Goal: Information Seeking & Learning: Learn about a topic

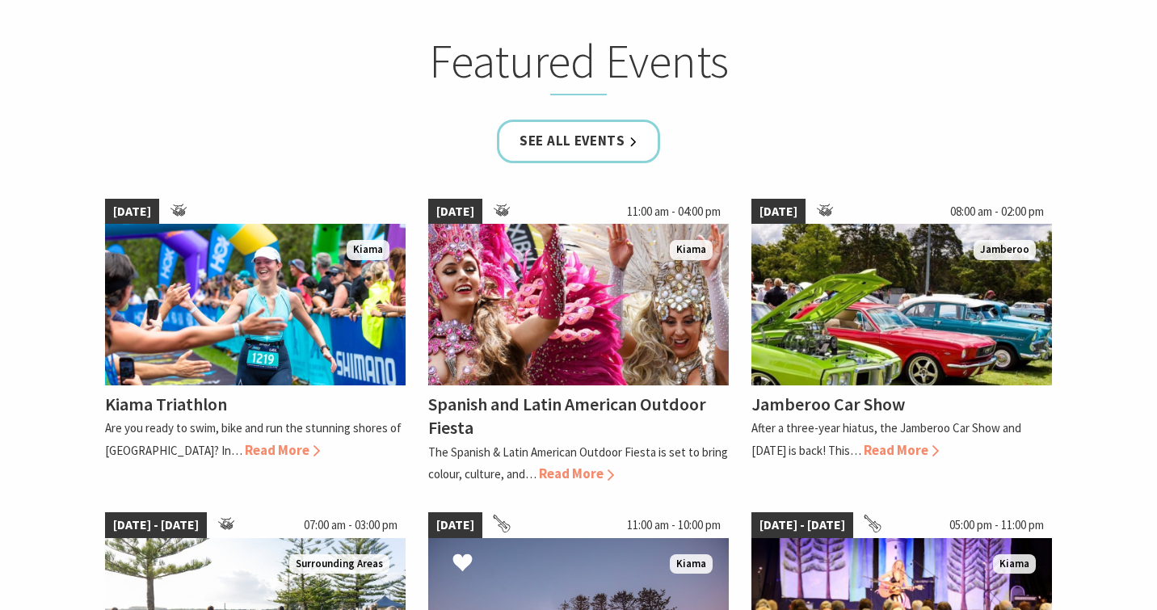
scroll to position [957, 0]
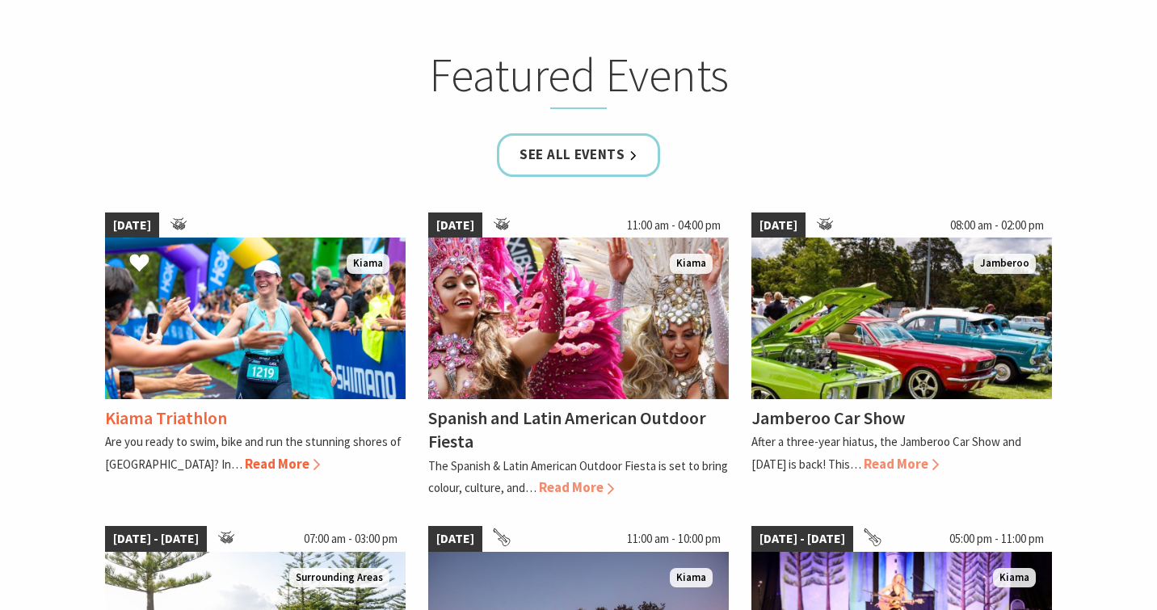
click at [223, 358] on img at bounding box center [255, 319] width 301 height 162
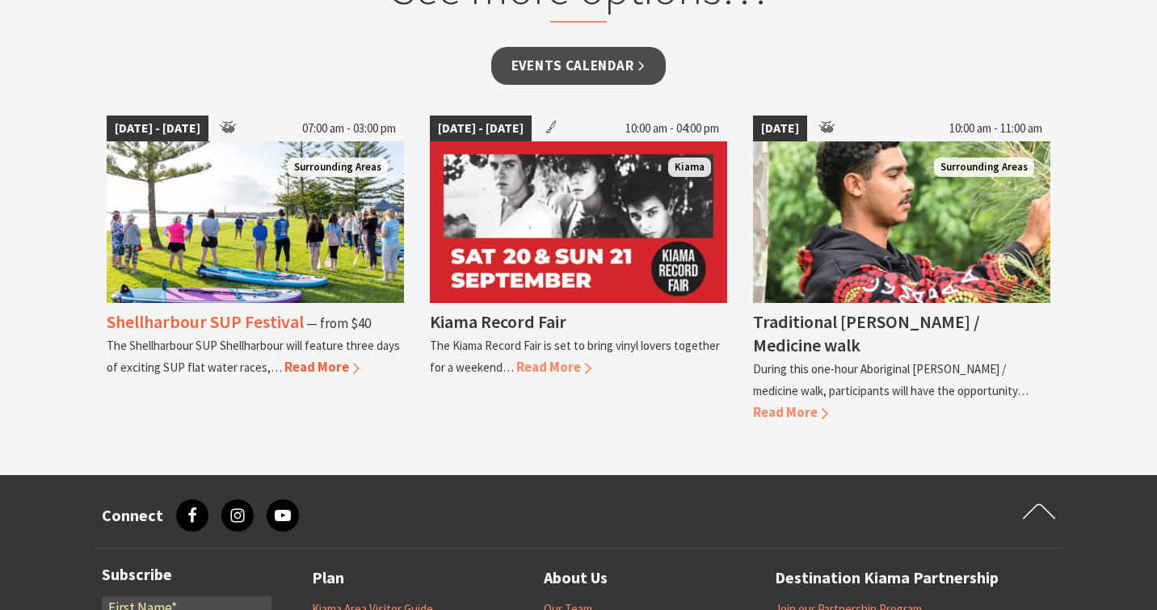
scroll to position [1385, 0]
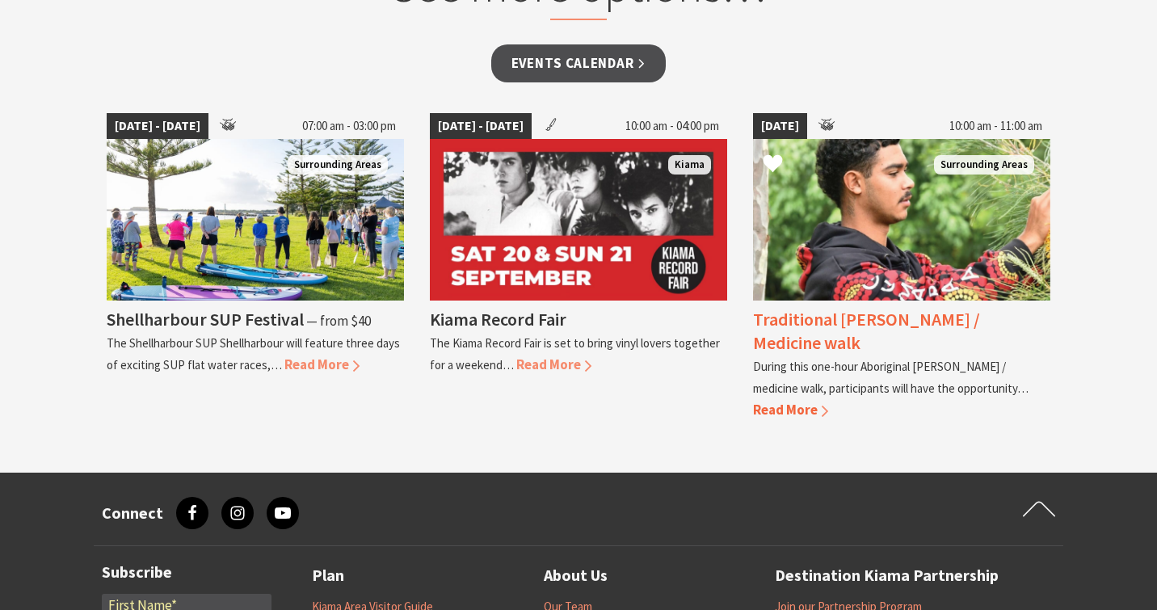
click at [839, 225] on img at bounding box center [901, 220] width 297 height 162
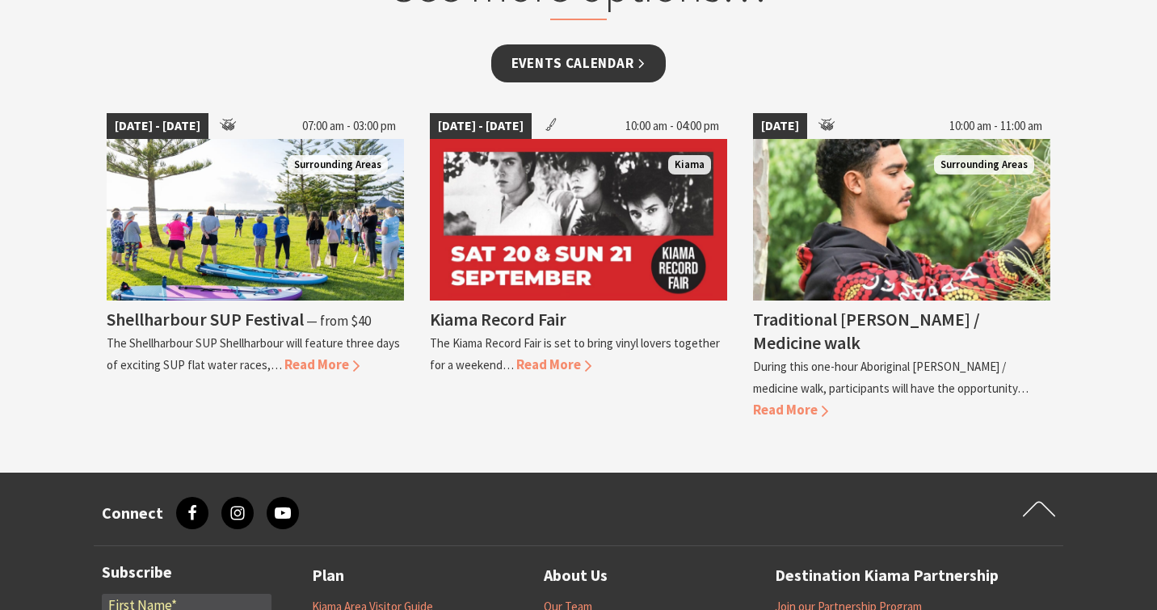
click at [643, 46] on link "Events Calendar" at bounding box center [578, 63] width 175 height 38
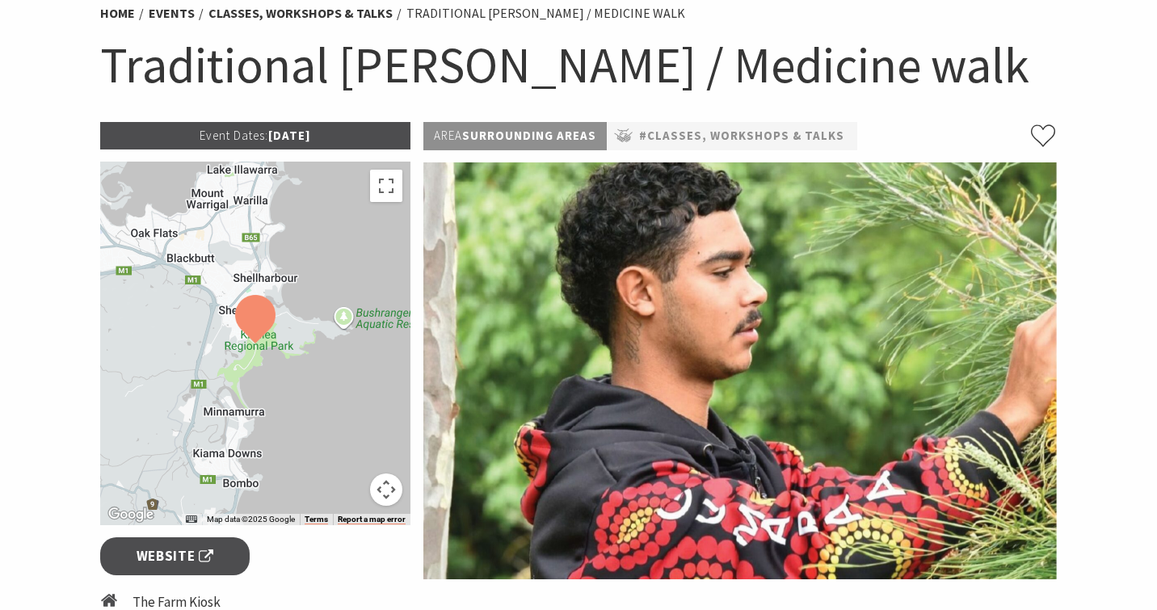
scroll to position [137, 0]
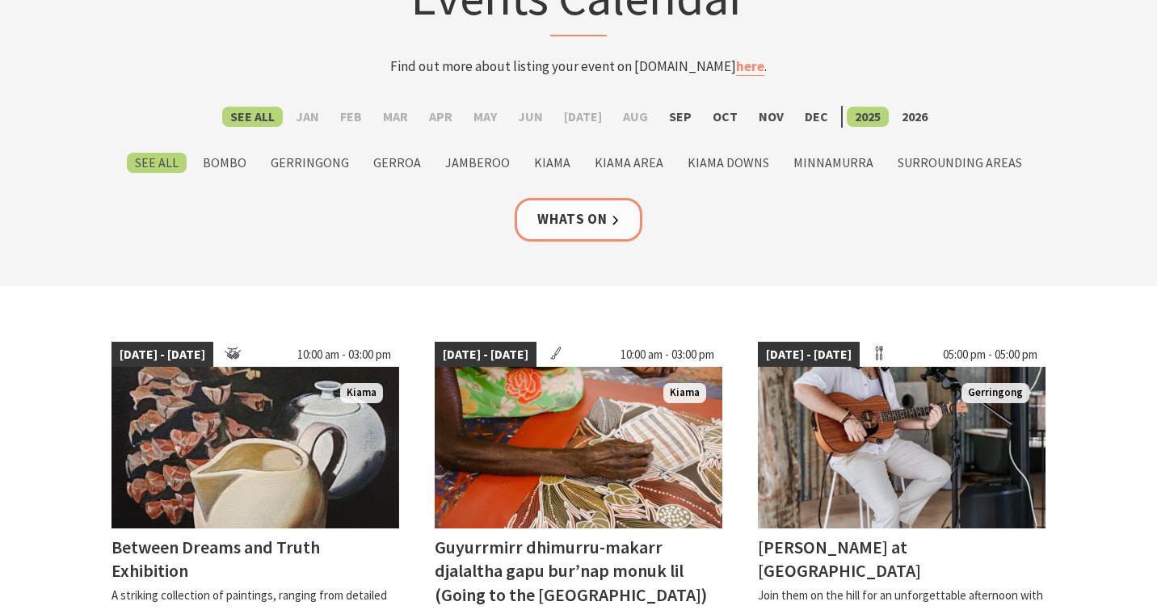
scroll to position [162, 0]
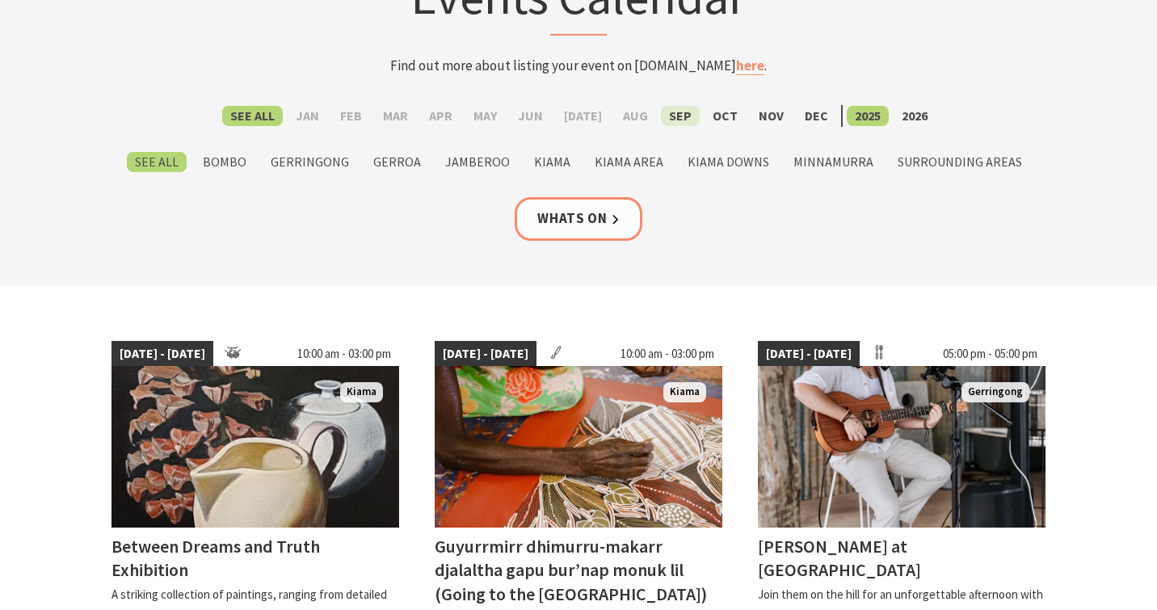
click at [667, 107] on label "Sep" at bounding box center [680, 116] width 39 height 20
click at [0, 0] on input "Sep" at bounding box center [0, 0] width 0 height 0
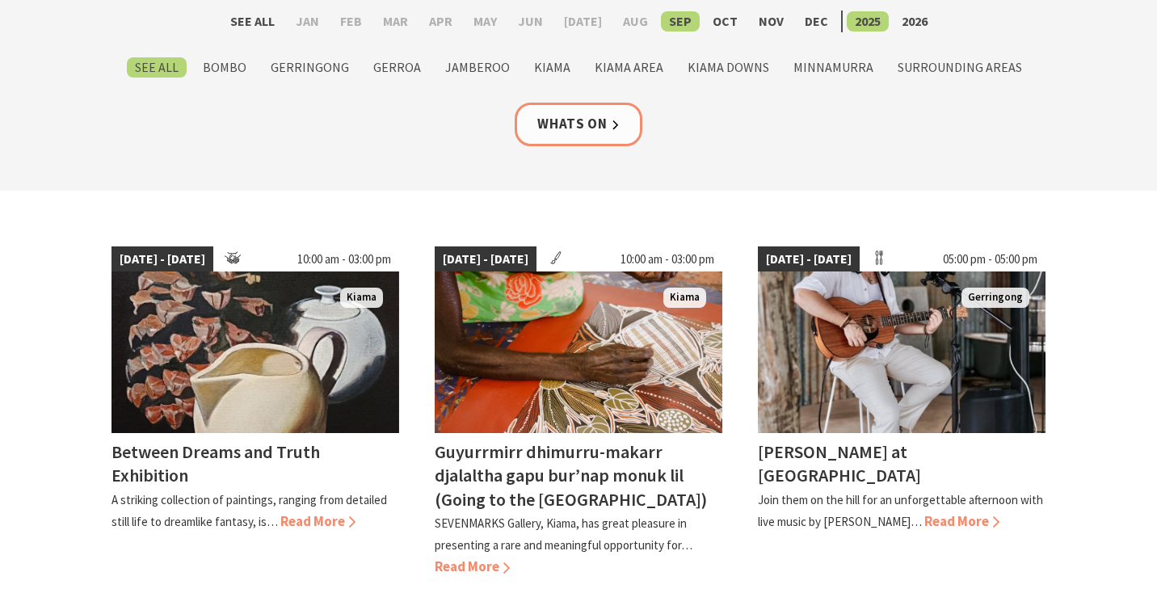
scroll to position [257, 0]
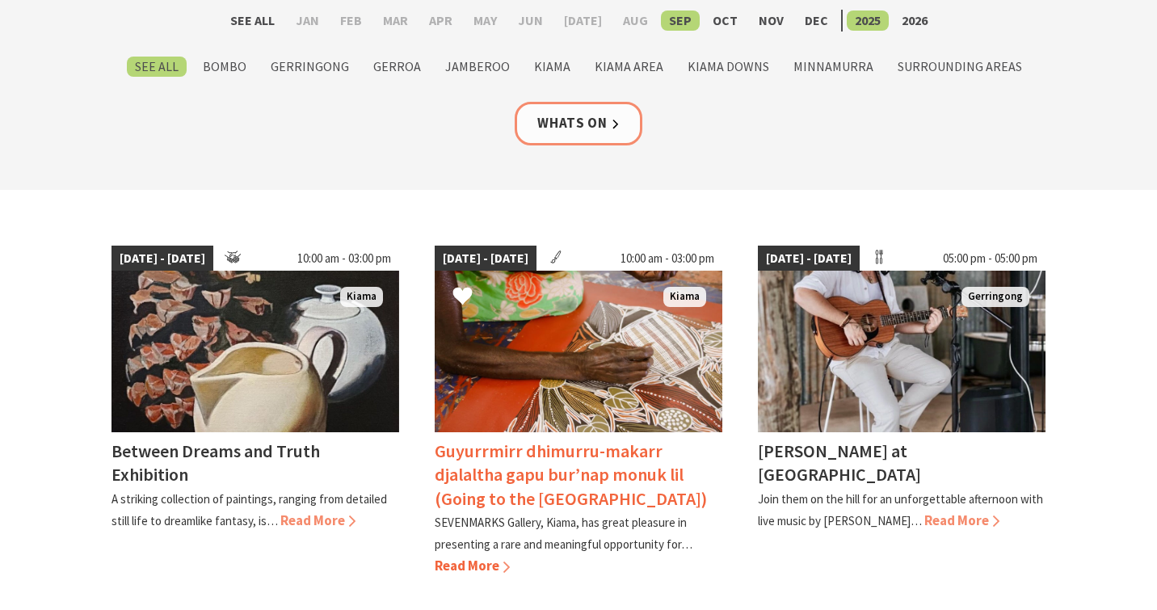
click at [550, 383] on img at bounding box center [579, 352] width 288 height 162
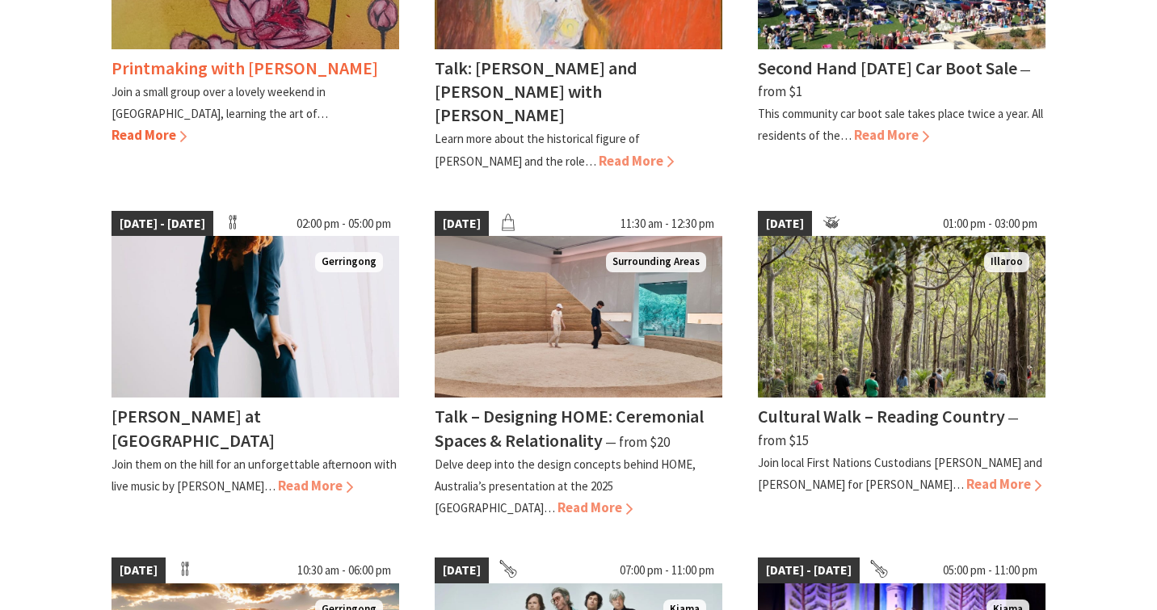
scroll to position [1012, 0]
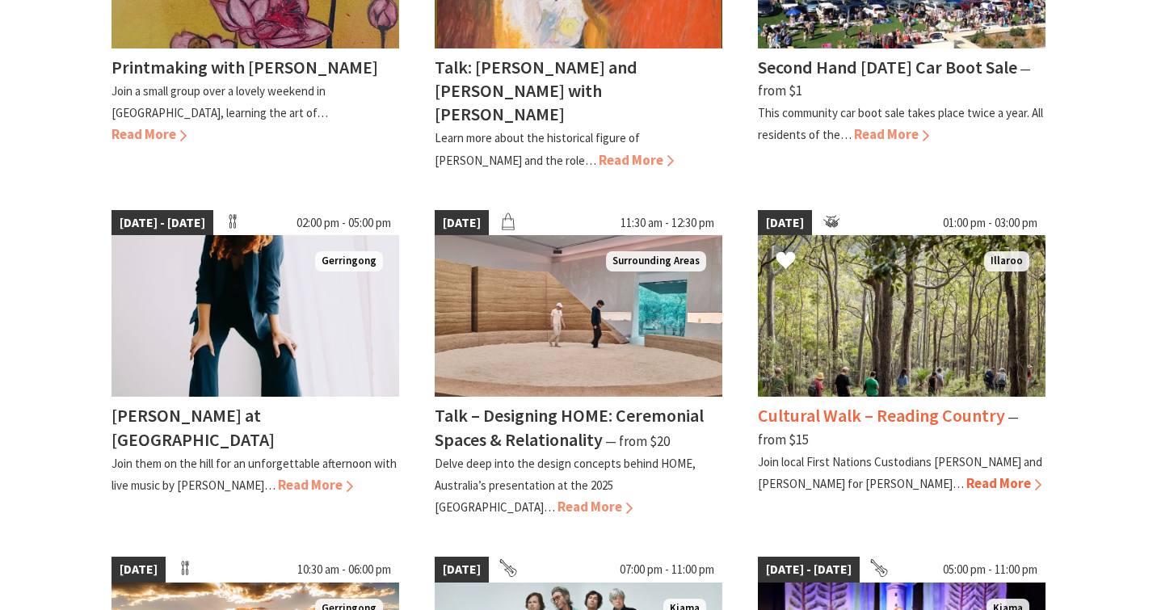
click at [855, 309] on img at bounding box center [902, 316] width 288 height 162
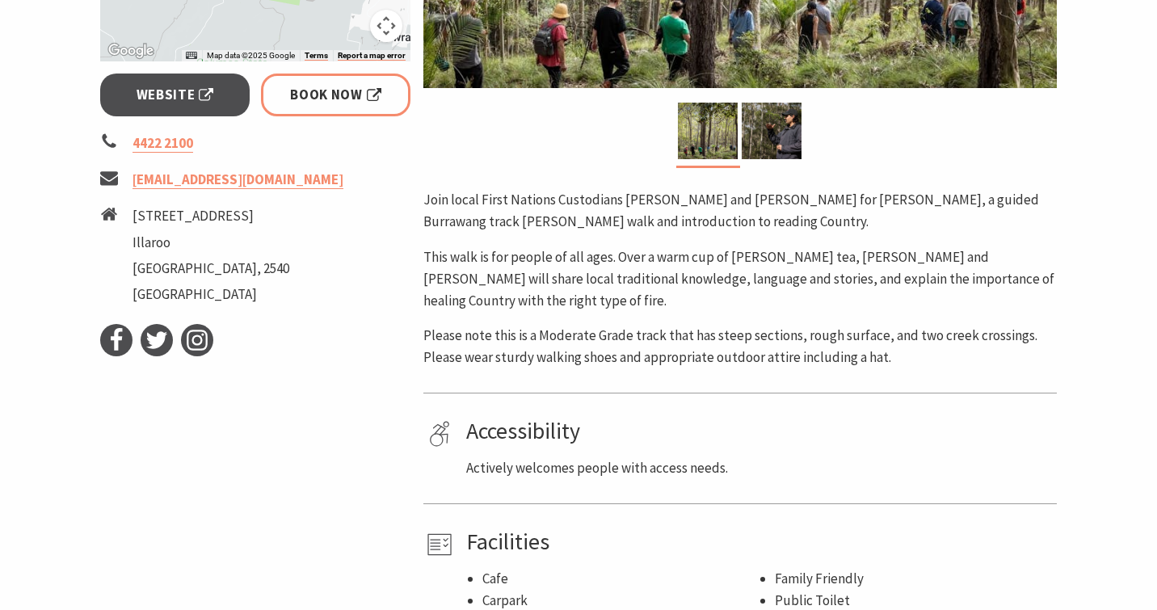
scroll to position [629, 0]
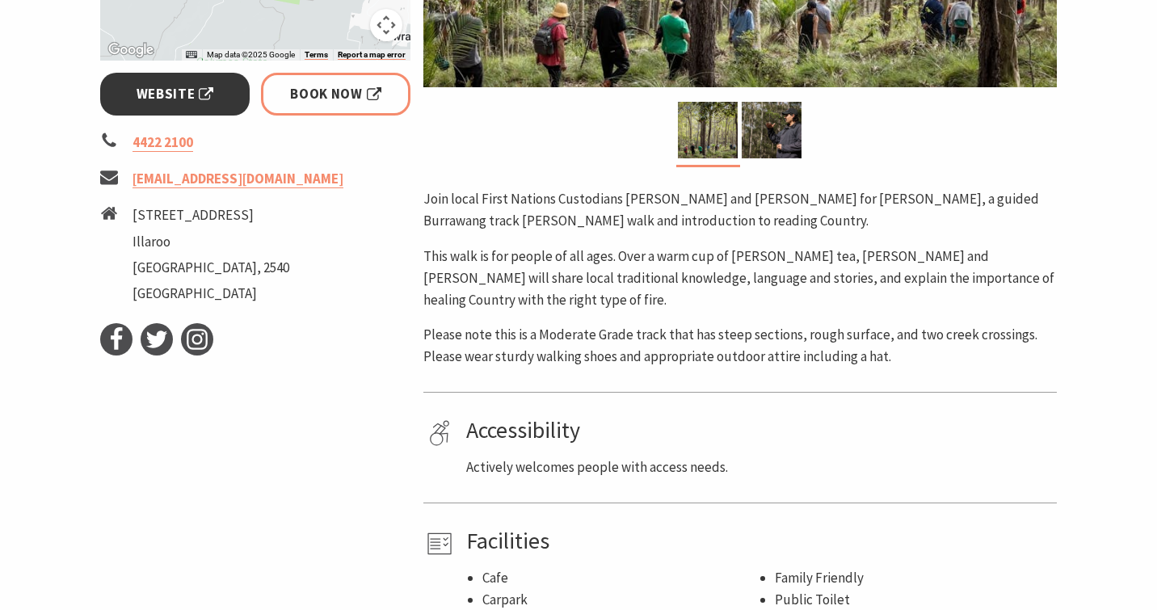
click at [199, 103] on span "Website" at bounding box center [176, 94] width 78 height 22
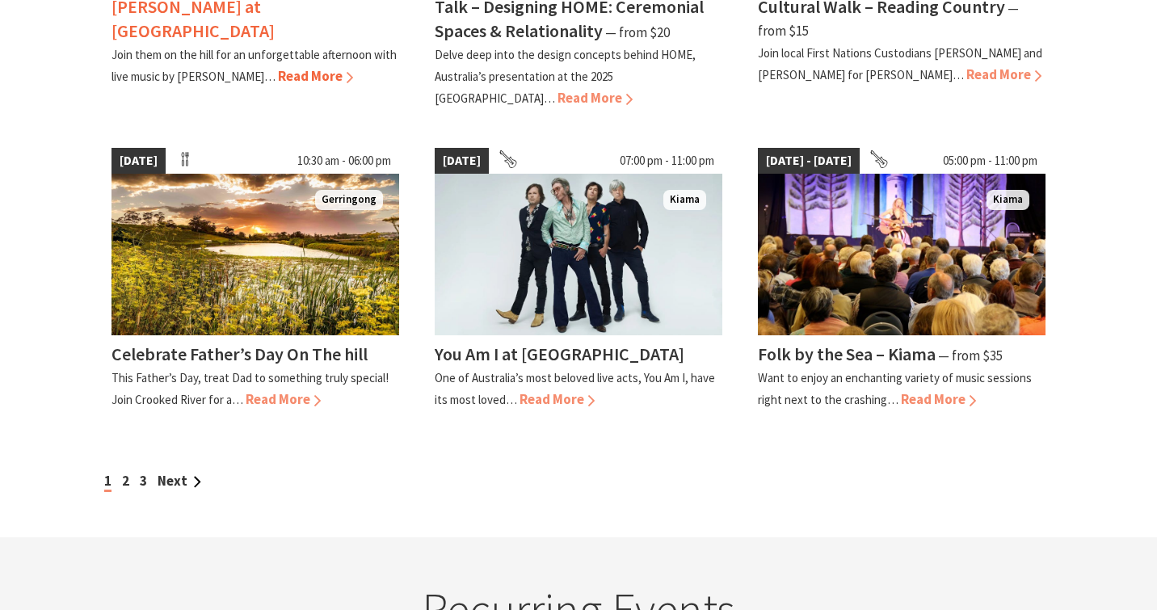
scroll to position [1421, 0]
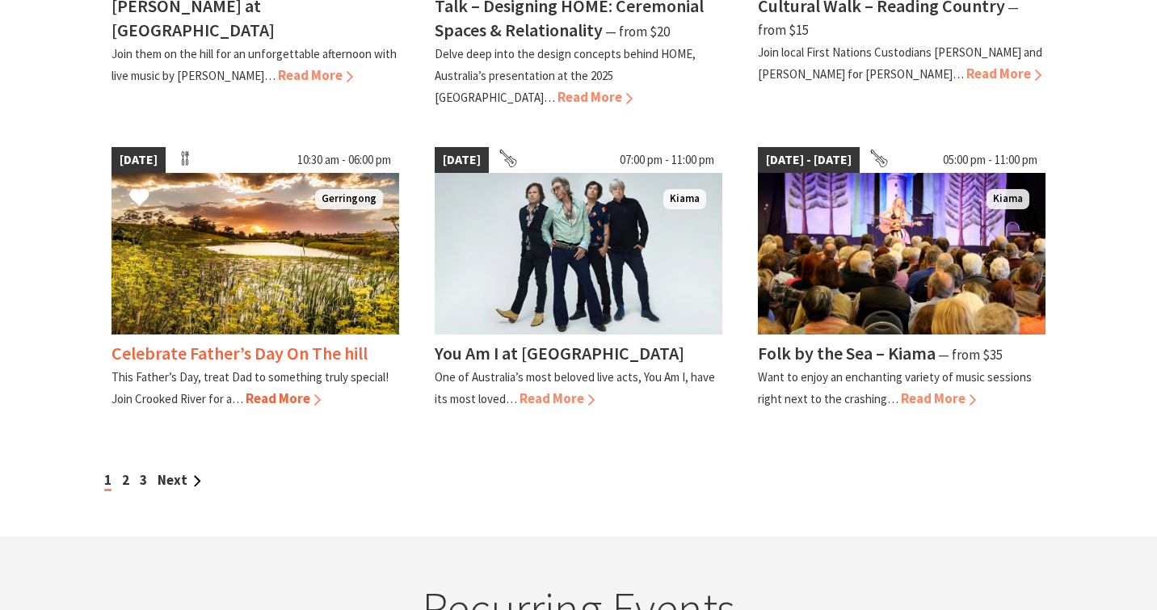
click at [202, 258] on img at bounding box center [256, 254] width 288 height 162
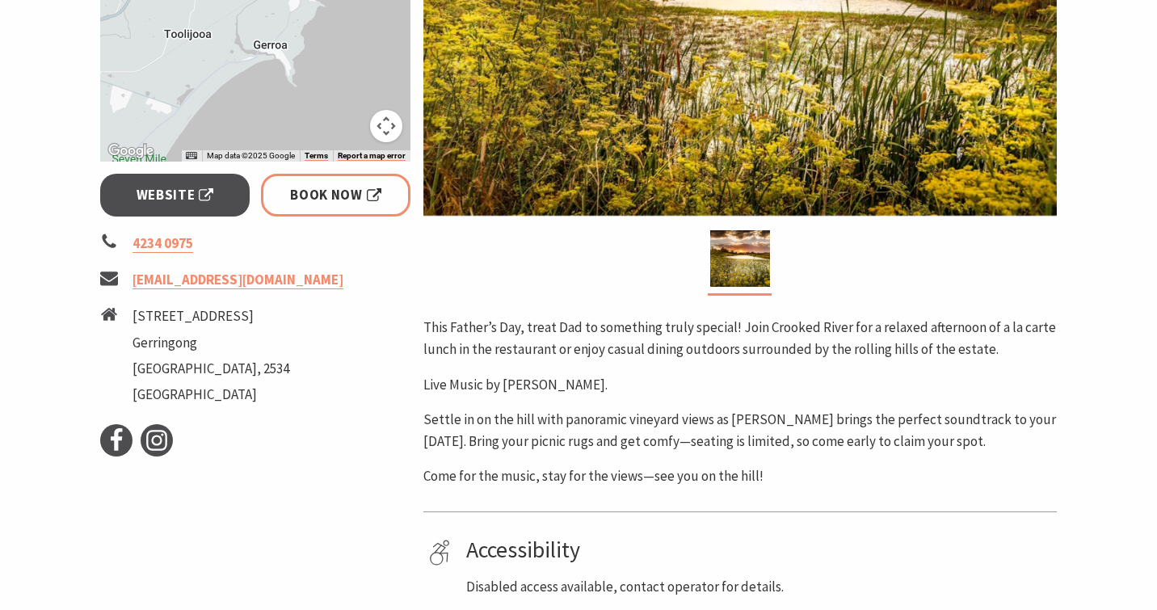
scroll to position [506, 0]
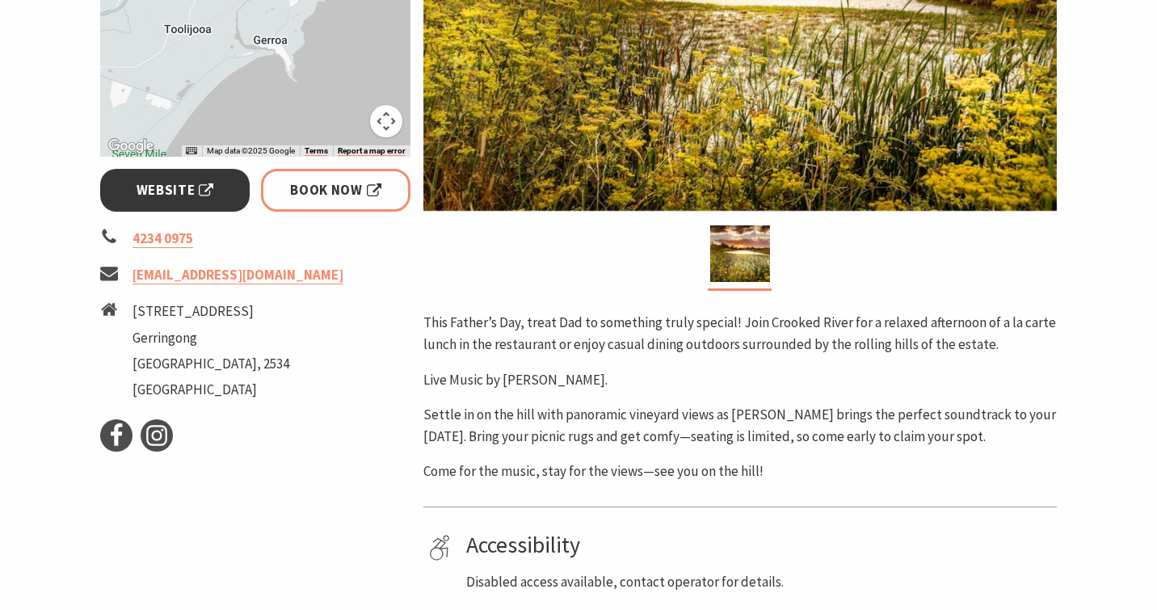
click at [178, 198] on span "Website" at bounding box center [176, 190] width 78 height 22
